Goal: Information Seeking & Learning: Learn about a topic

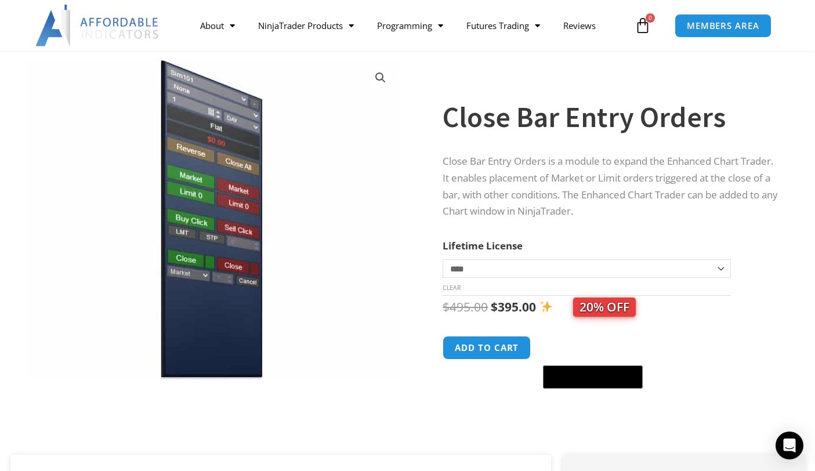
scroll to position [67, 0]
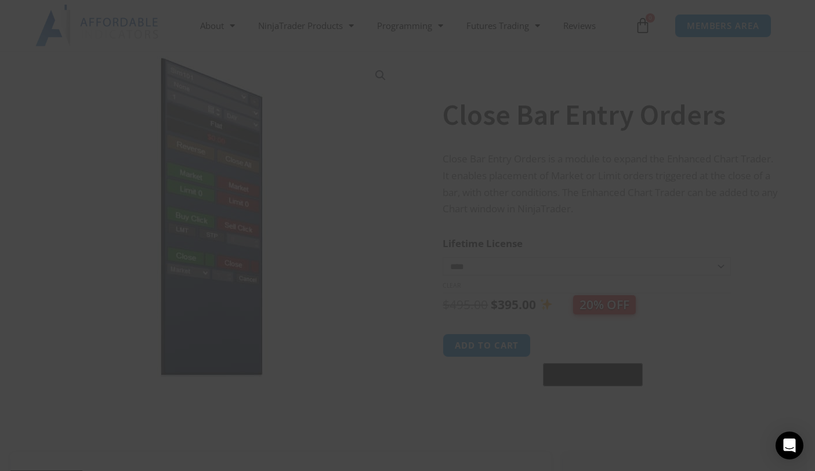
click at [630, 8] on span at bounding box center [630, 9] width 19 height 7
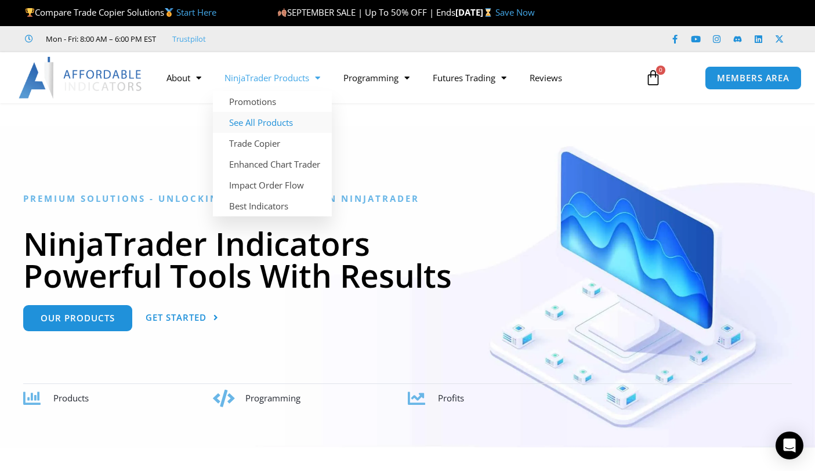
click at [259, 119] on link "See All Products" at bounding box center [272, 122] width 119 height 21
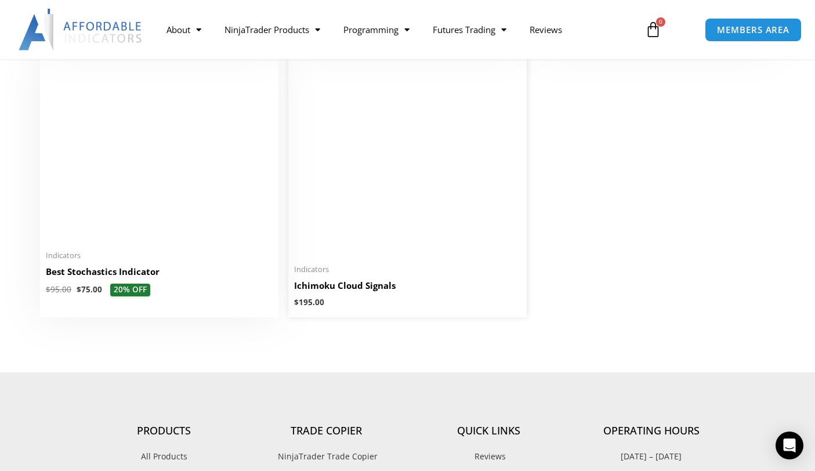
scroll to position [2694, 0]
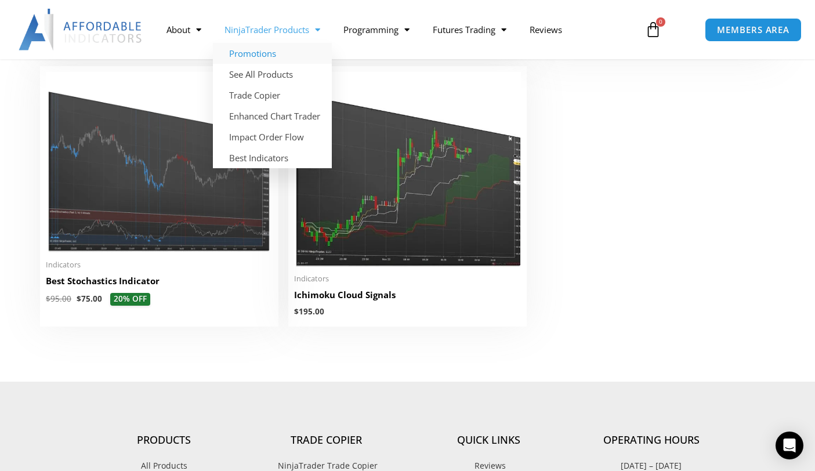
click at [255, 51] on link "Promotions" at bounding box center [272, 53] width 119 height 21
